Goal: Transaction & Acquisition: Obtain resource

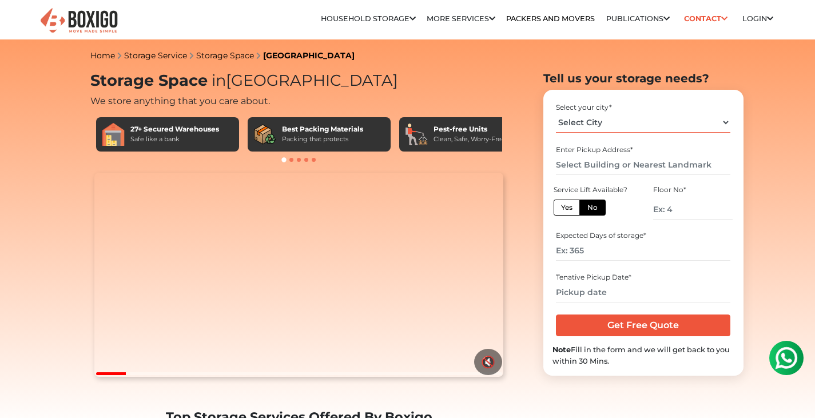
click at [610, 125] on select "Select City [GEOGRAPHIC_DATA] [GEOGRAPHIC_DATA] [GEOGRAPHIC_DATA] [GEOGRAPHIC_D…" at bounding box center [643, 123] width 174 height 20
select select "[GEOGRAPHIC_DATA]"
click at [556, 113] on select "Select City [GEOGRAPHIC_DATA] [GEOGRAPHIC_DATA] [GEOGRAPHIC_DATA] [GEOGRAPHIC_D…" at bounding box center [643, 123] width 174 height 20
click at [583, 162] on input "text" at bounding box center [643, 165] width 174 height 20
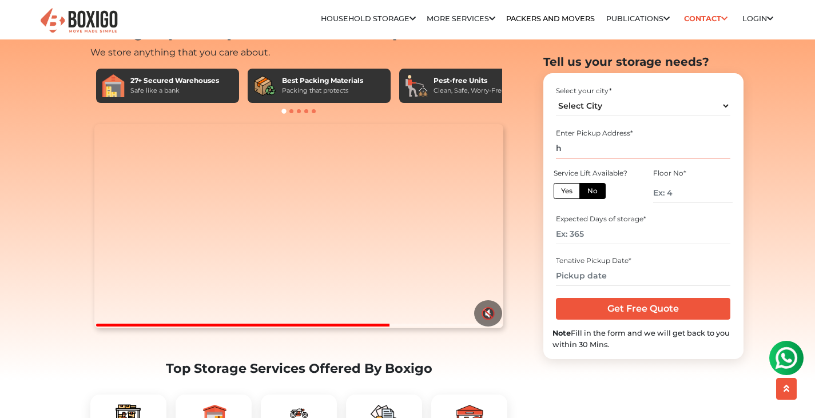
scroll to position [182, 0]
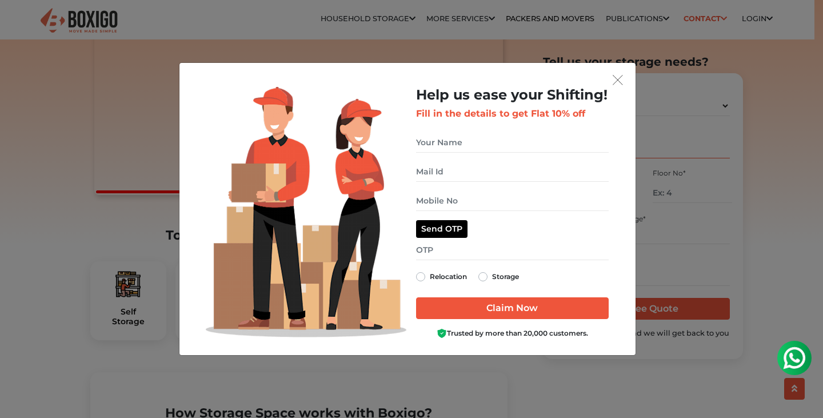
type input "h"
click at [620, 80] on img "get free quote dialog" at bounding box center [618, 80] width 10 height 10
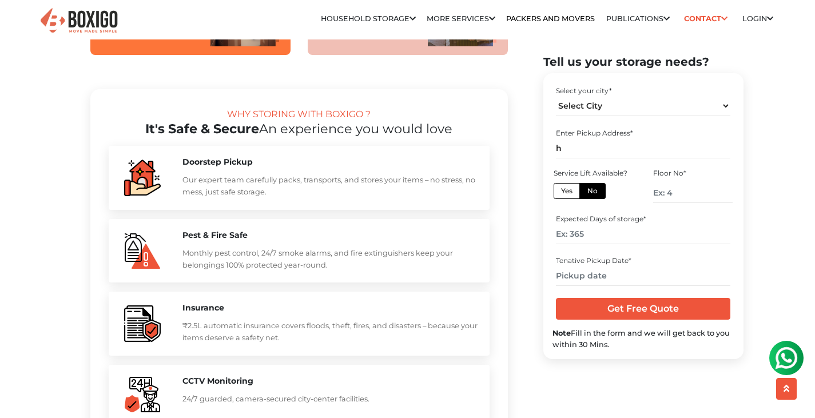
scroll to position [1038, 0]
click at [576, 146] on input "h" at bounding box center [643, 148] width 174 height 20
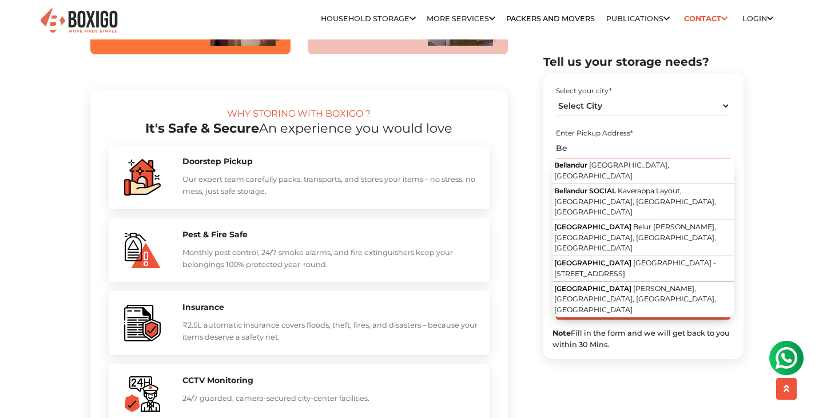
type input "B"
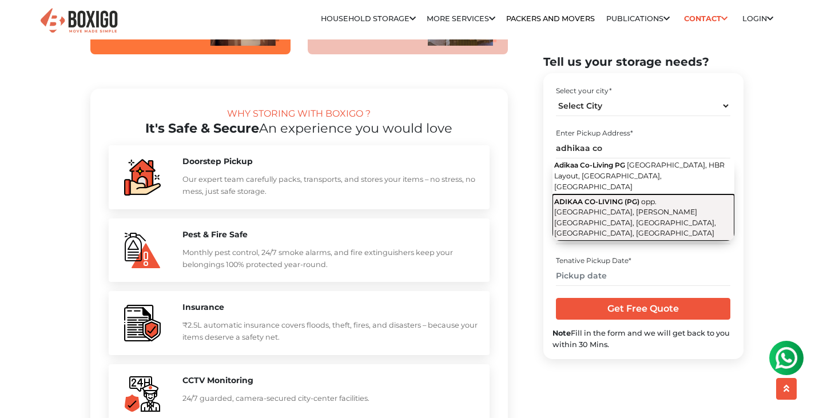
click at [589, 210] on span "opp. [GEOGRAPHIC_DATA], [PERSON_NAME][GEOGRAPHIC_DATA], [GEOGRAPHIC_DATA], [GEO…" at bounding box center [635, 217] width 162 height 41
type input "ADIKAA CO-LIVING (PG), opp. [GEOGRAPHIC_DATA], [PERSON_NAME][GEOGRAPHIC_DATA], …"
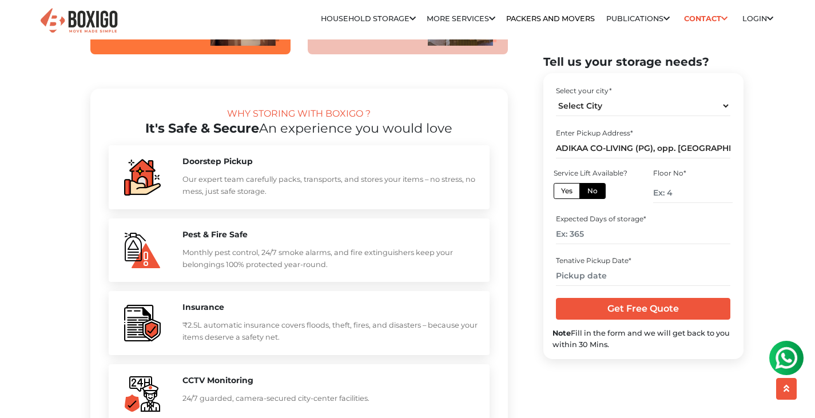
click at [566, 190] on label "Yes" at bounding box center [566, 191] width 26 height 16
click at [566, 190] on input "Yes" at bounding box center [564, 189] width 7 height 7
radio input "true"
click at [596, 234] on input "number" at bounding box center [643, 234] width 174 height 20
type input "5"
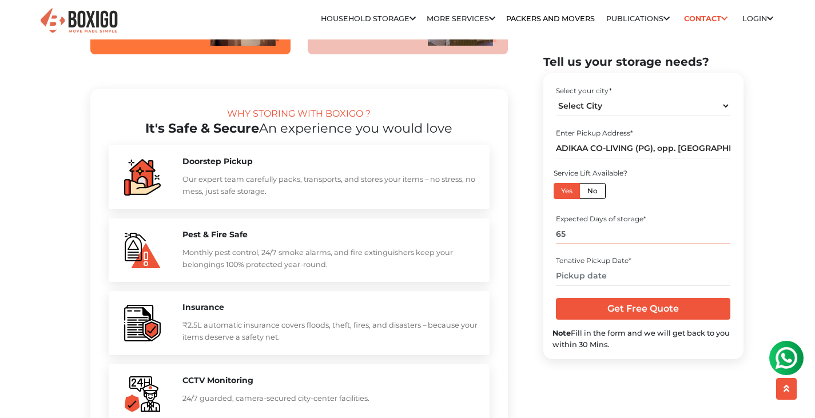
type input "65"
click at [588, 278] on input "text" at bounding box center [643, 276] width 174 height 20
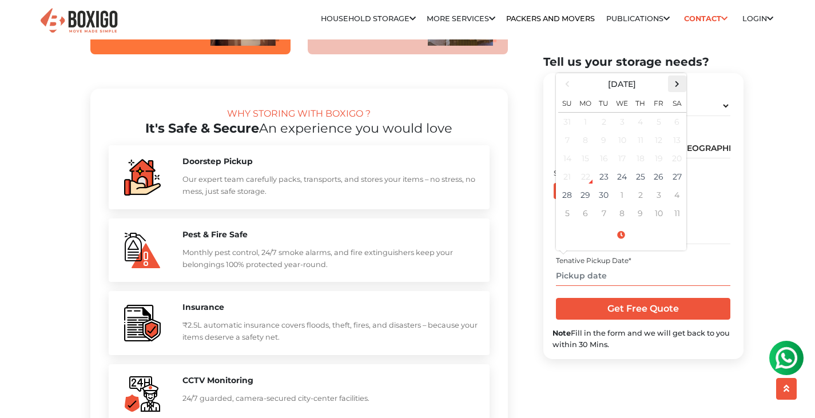
click at [671, 89] on span at bounding box center [676, 83] width 15 height 15
click at [591, 121] on td "1" at bounding box center [585, 122] width 18 height 19
type input "[DATE] 12:00 AM"
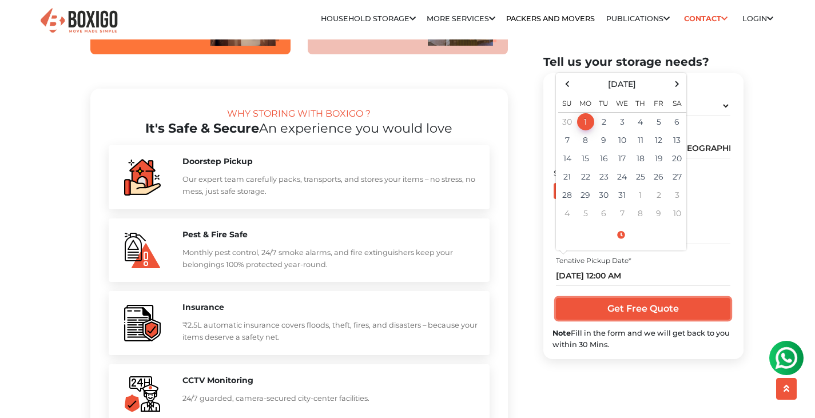
click at [620, 313] on input "Get Free Quote" at bounding box center [643, 309] width 174 height 22
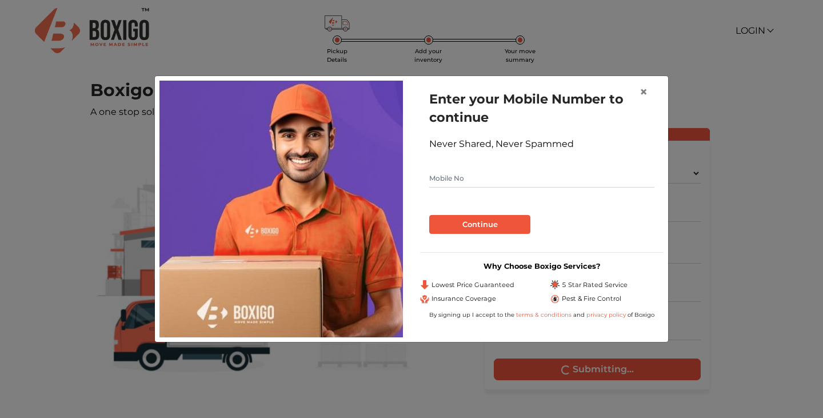
click at [540, 181] on input "text" at bounding box center [541, 178] width 225 height 18
type input "9"
type input "9360012562"
click at [502, 226] on button "Continue" at bounding box center [479, 224] width 101 height 19
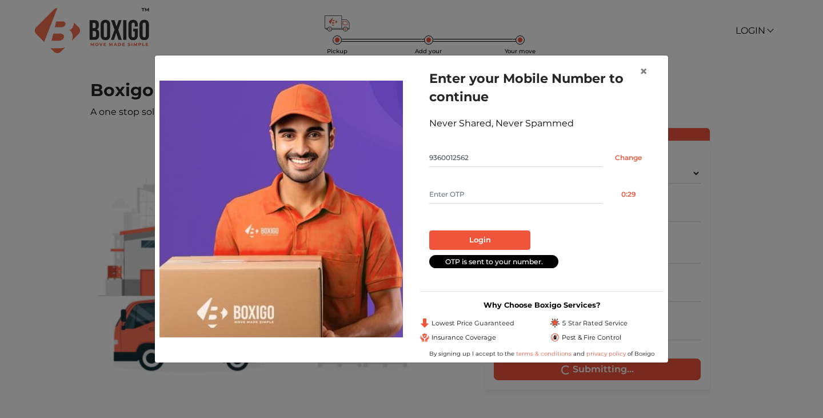
click at [491, 196] on input "text" at bounding box center [515, 194] width 173 height 18
type input "5924"
click at [492, 237] on button "Login" at bounding box center [479, 239] width 101 height 19
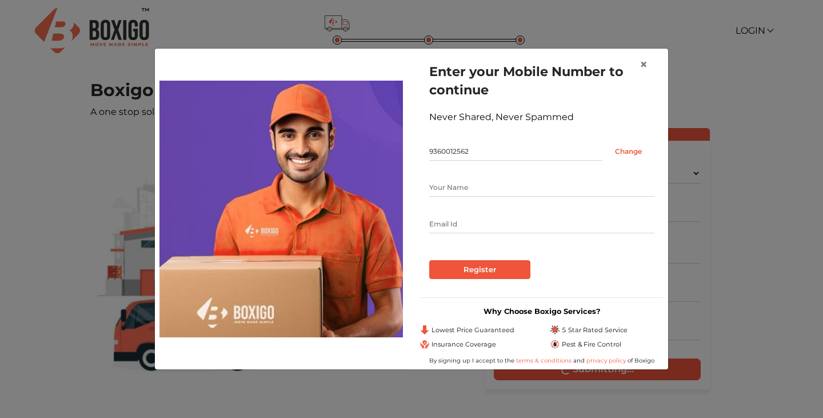
click at [485, 190] on input "text" at bounding box center [541, 187] width 225 height 18
type input "Tanay"
type input "tanay123.bakshi@gmail.com"
click at [452, 273] on input "Register" at bounding box center [479, 269] width 101 height 19
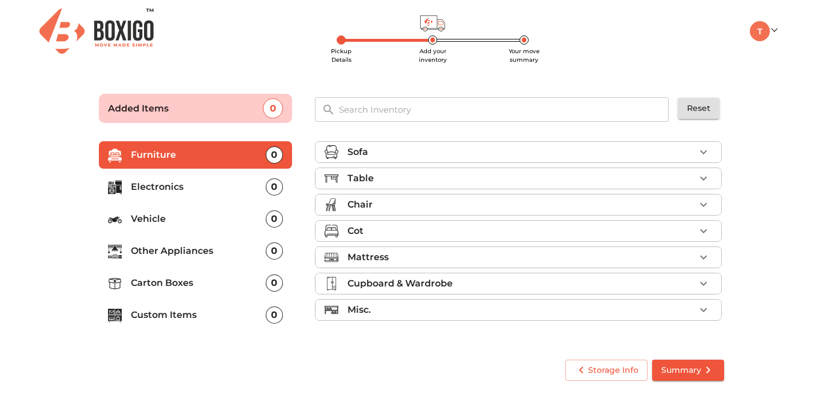
click at [210, 253] on p "Other Appliances" at bounding box center [198, 251] width 135 height 14
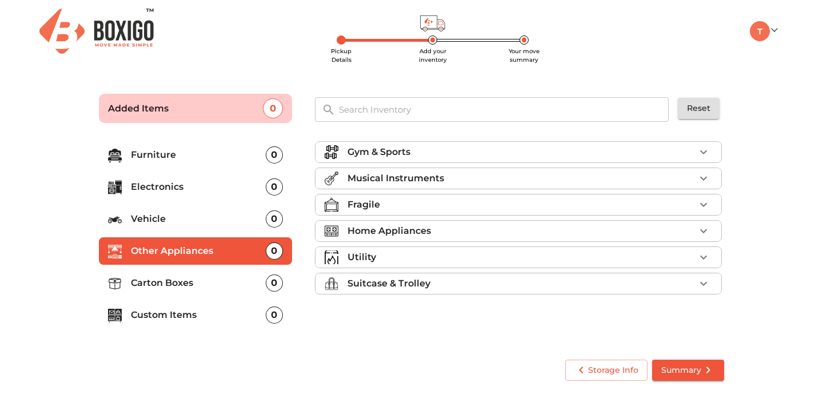
click at [368, 157] on p "Gym & Sports" at bounding box center [379, 152] width 63 height 14
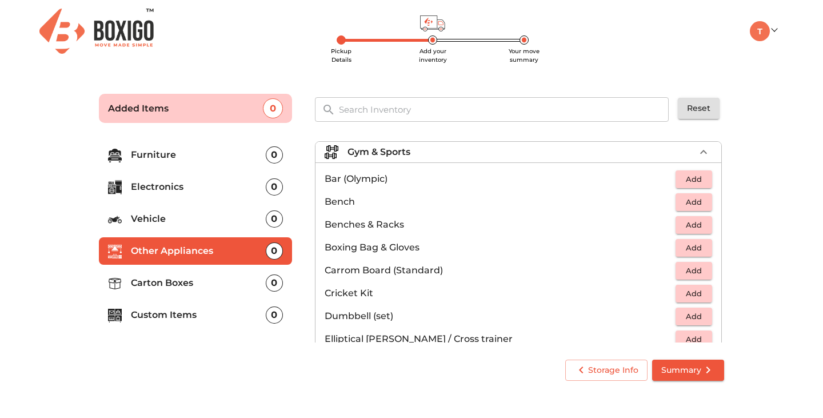
click at [681, 312] on span "Add" at bounding box center [693, 316] width 25 height 13
click at [188, 284] on p "Carton Boxes" at bounding box center [198, 283] width 135 height 14
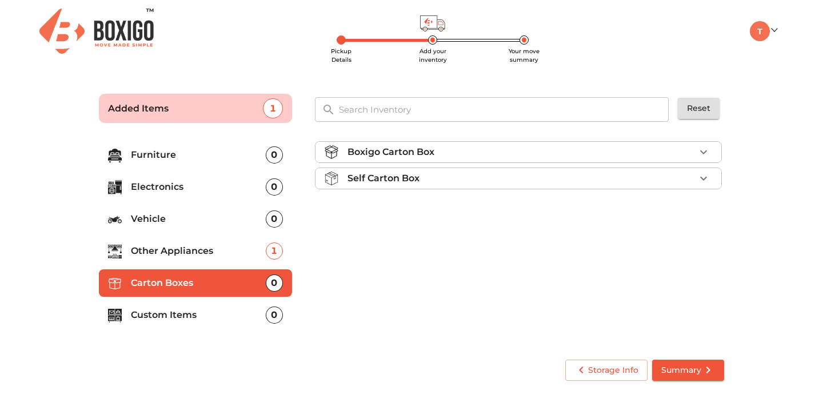
click at [444, 152] on div "Boxigo Carton Box" at bounding box center [522, 152] width 348 height 14
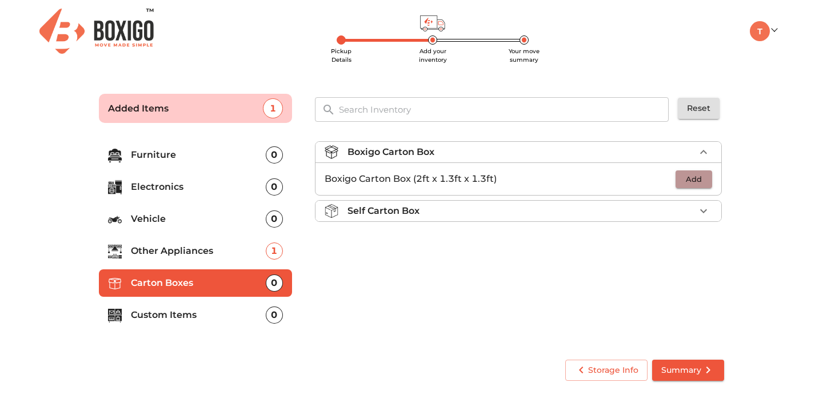
click at [699, 180] on span "Add" at bounding box center [693, 179] width 25 height 13
click at [162, 310] on p "Custom Items" at bounding box center [198, 315] width 135 height 14
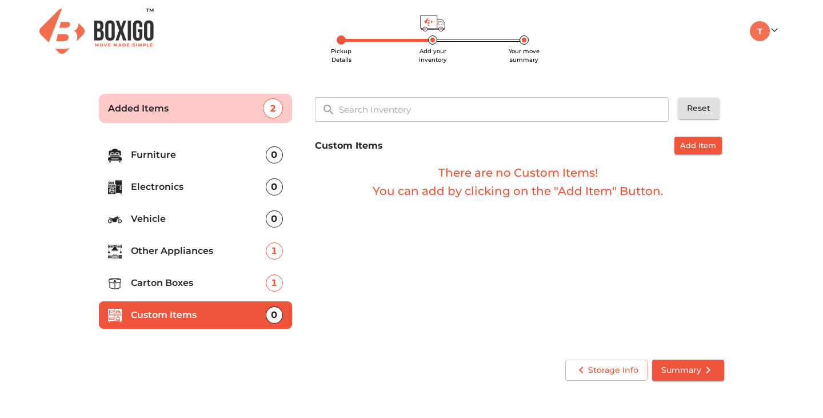
click at [167, 210] on li "Vehicle 0" at bounding box center [195, 218] width 193 height 27
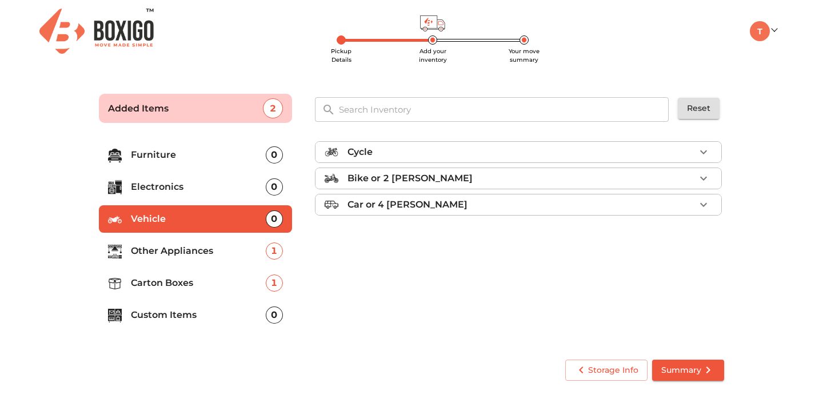
click at [177, 190] on p "Electronics" at bounding box center [198, 187] width 135 height 14
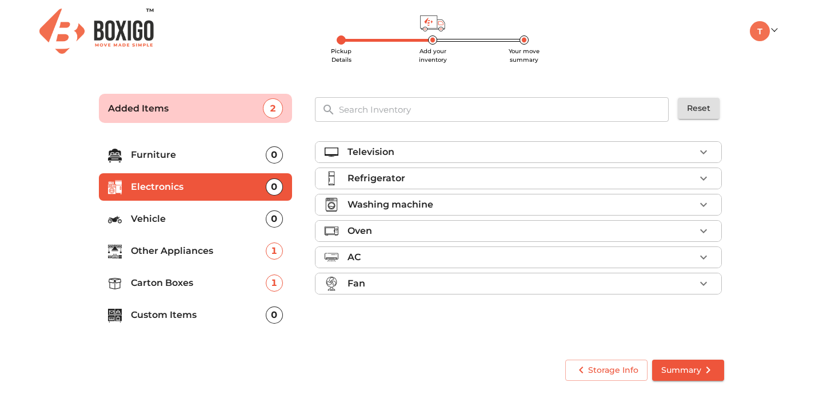
click at [246, 153] on p "Furniture" at bounding box center [198, 155] width 135 height 14
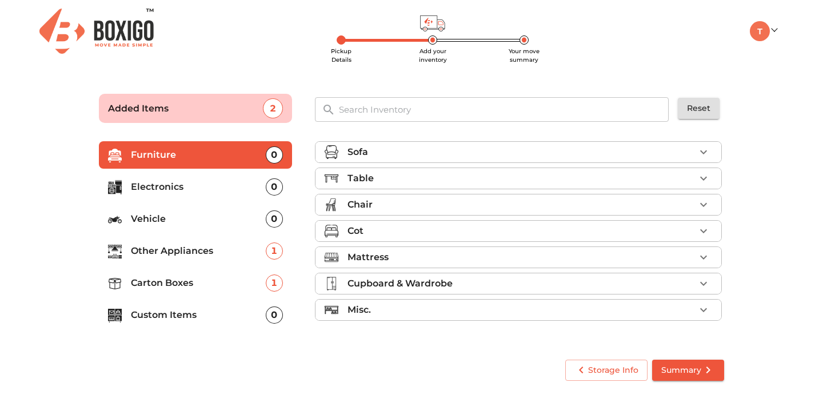
click at [243, 267] on ul "Furniture 0 Electronics 0 Vehicle 0 Other Appliances 1 Carton Boxes 1 Custom It…" at bounding box center [195, 237] width 193 height 201
click at [242, 288] on p "Carton Boxes" at bounding box center [198, 283] width 135 height 14
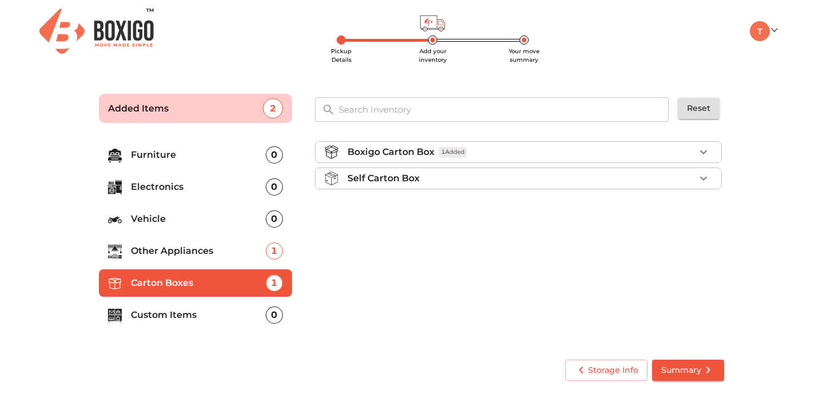
click at [629, 159] on li "Boxigo Carton Box 1 Added" at bounding box center [519, 152] width 406 height 21
click at [703, 180] on icon "button" at bounding box center [704, 179] width 14 height 14
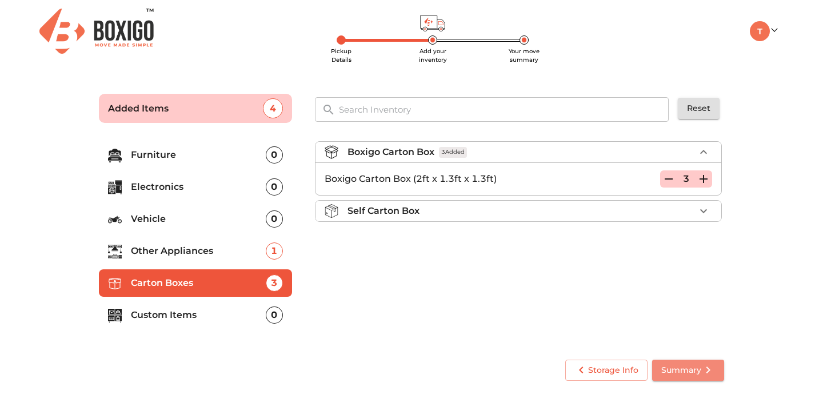
click at [672, 379] on button "Summary" at bounding box center [688, 370] width 72 height 21
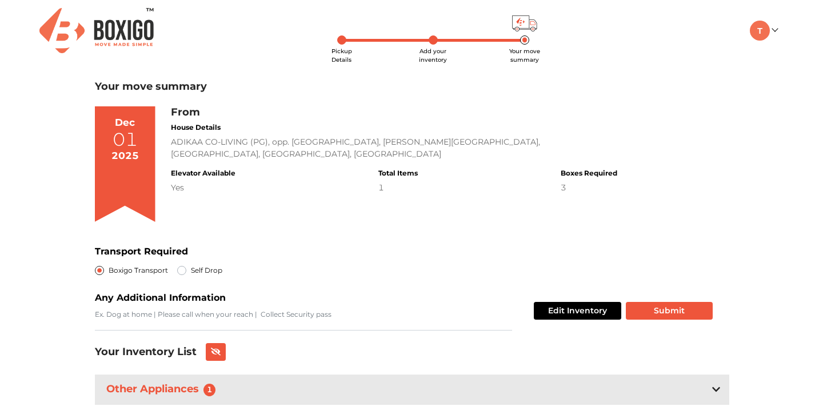
scroll to position [72, 0]
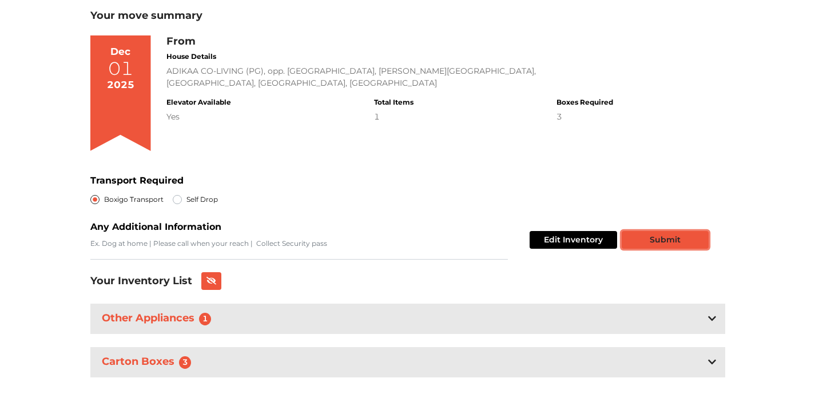
click at [646, 231] on button "Submit" at bounding box center [664, 240] width 87 height 18
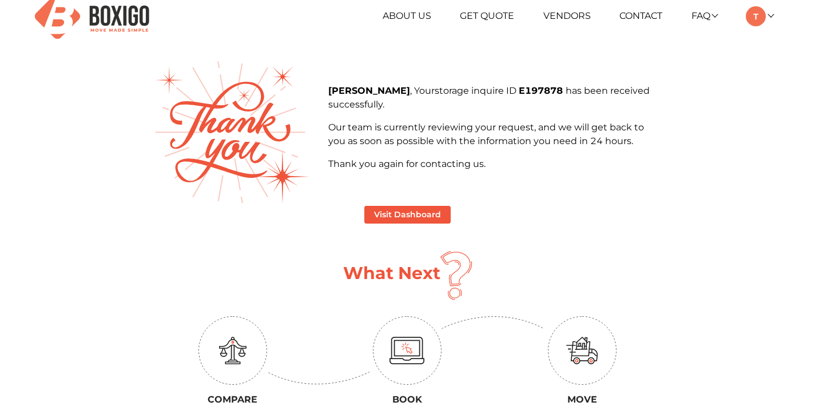
scroll to position [11, 0]
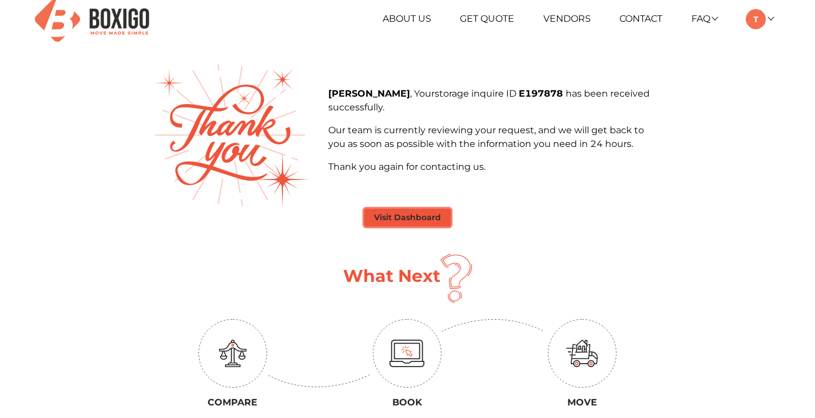
click at [427, 218] on button "Visit Dashboard" at bounding box center [407, 218] width 86 height 18
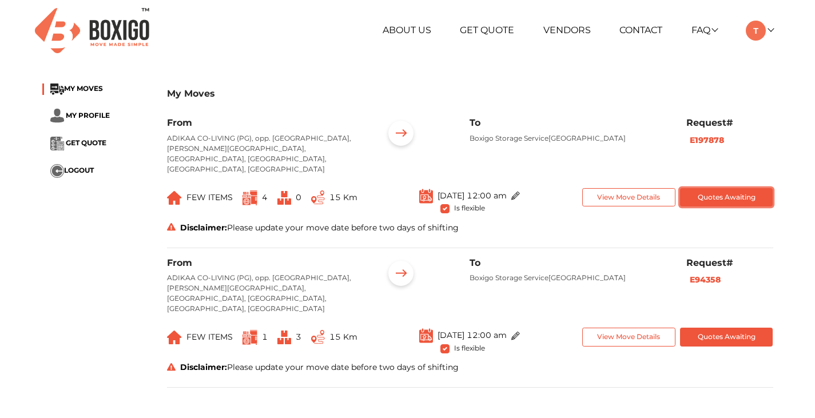
click at [698, 188] on button "Quotes Awaiting" at bounding box center [726, 197] width 93 height 19
